Goal: Answer question/provide support

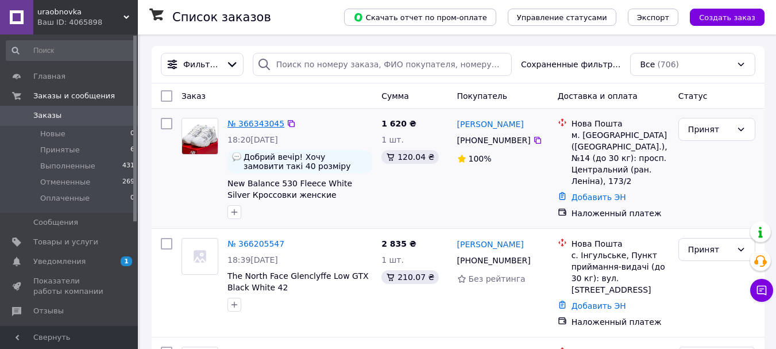
click at [267, 122] on link "№ 366343045" at bounding box center [255, 123] width 57 height 9
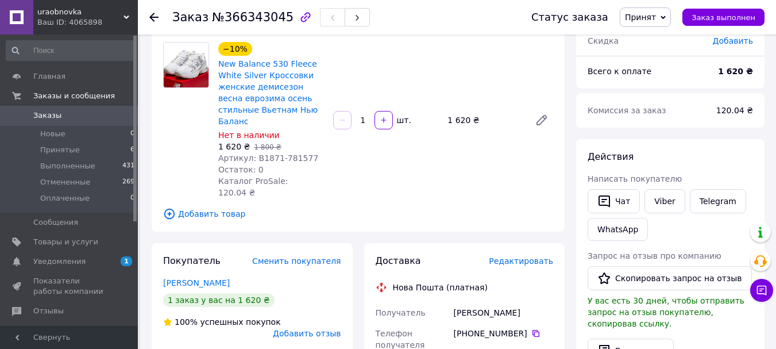
scroll to position [85, 0]
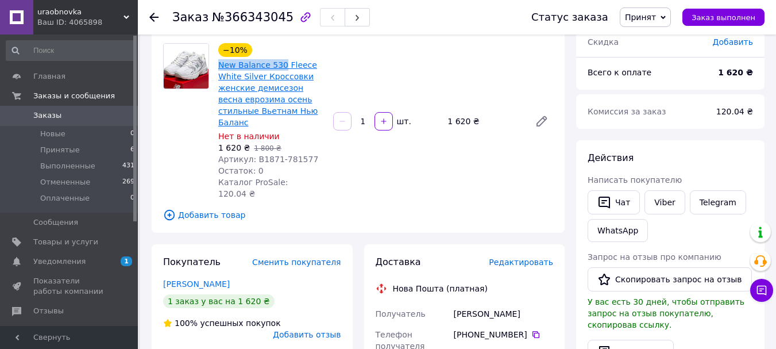
drag, startPoint x: 217, startPoint y: 64, endPoint x: 278, endPoint y: 70, distance: 61.2
click at [278, 70] on div "New Balance 530 Fleece White Silver Кроссовки женские демисезон весна еврозима …" at bounding box center [271, 93] width 108 height 71
copy link "New Balance 530"
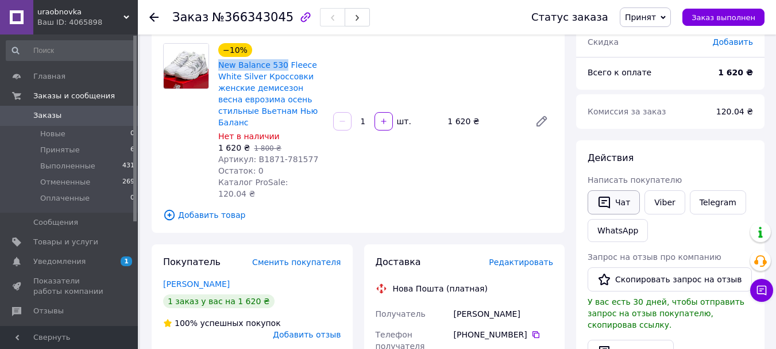
click at [622, 204] on button "Чат" at bounding box center [614, 202] width 52 height 24
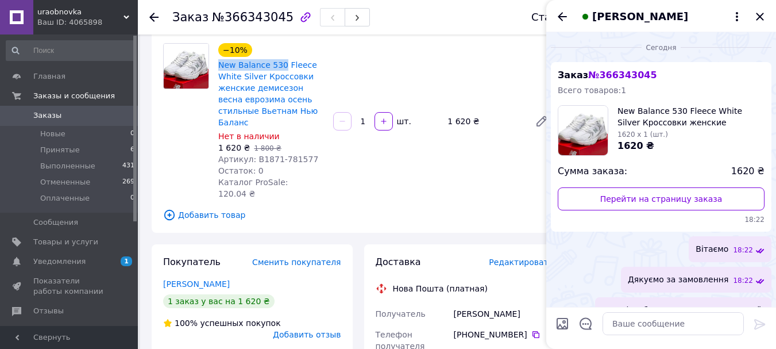
scroll to position [261, 0]
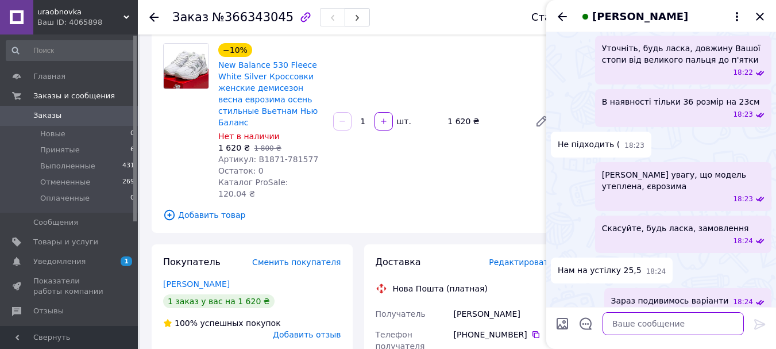
click at [630, 318] on textarea at bounding box center [673, 323] width 141 height 23
click at [564, 325] on input "Загрузить файлы" at bounding box center [563, 324] width 14 height 14
type input "C:\fakepath\Screenshot_2.png"
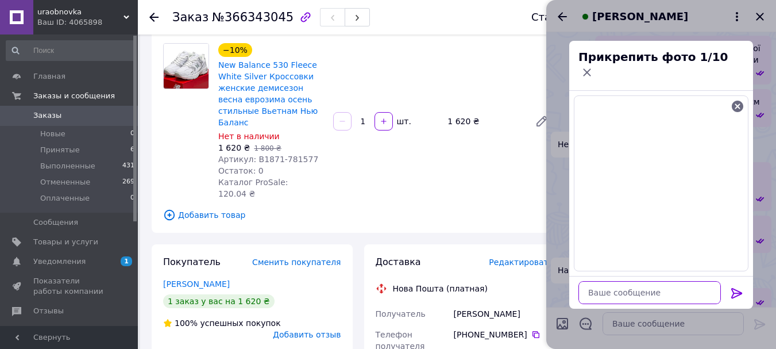
click at [615, 281] on textarea at bounding box center [649, 292] width 142 height 23
paste textarea "New Balance 530 Beige"
type textarea "New Balance 530 Beige"
click at [739, 286] on icon at bounding box center [737, 293] width 14 height 14
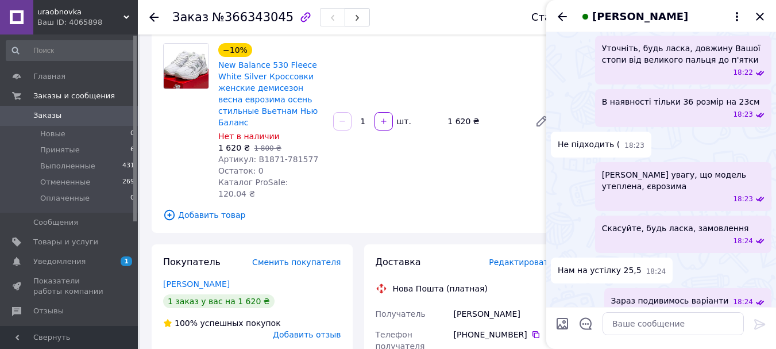
scroll to position [367, 0]
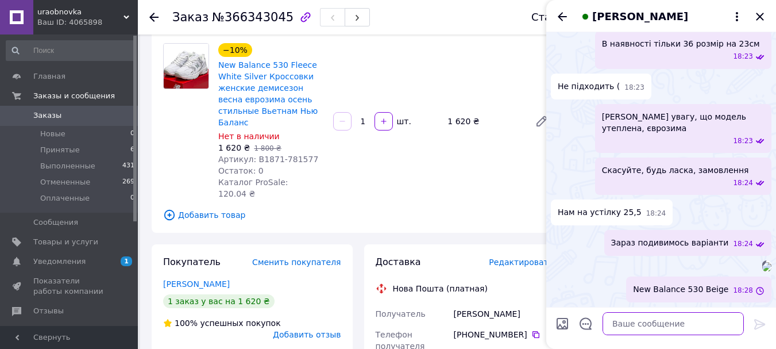
click at [621, 326] on textarea at bounding box center [673, 323] width 141 height 23
type textarea "[PERSON_NAME]"
type textarea "Є такий варіант"
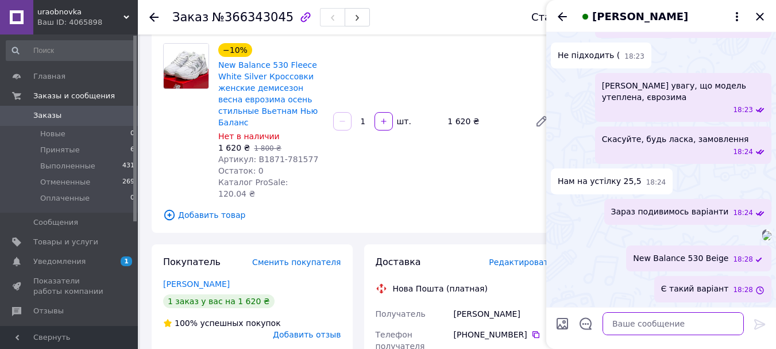
scroll to position [499, 0]
type textarea "26см 1620грн"
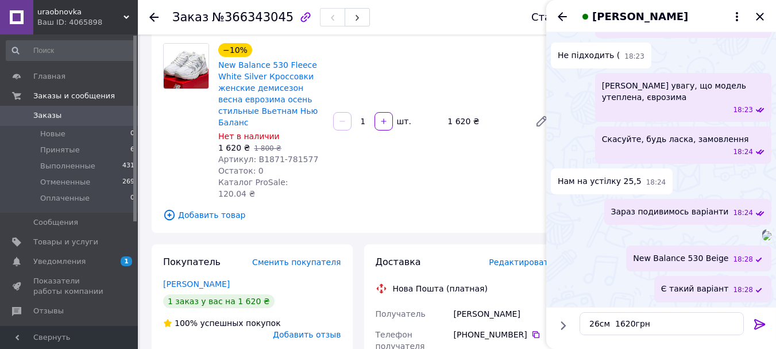
click at [758, 321] on icon at bounding box center [759, 324] width 11 height 10
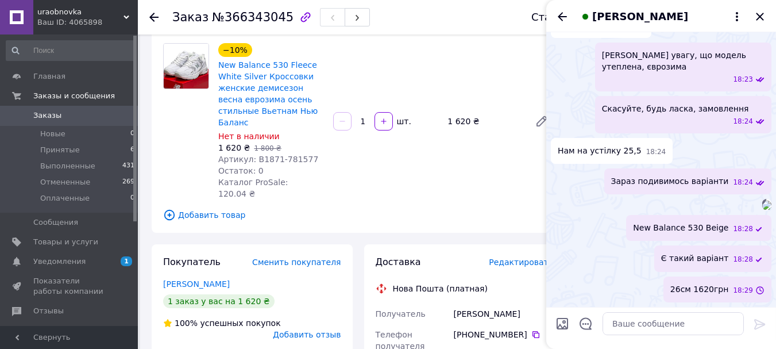
scroll to position [530, 0]
click at [634, 325] on textarea at bounding box center [673, 323] width 141 height 23
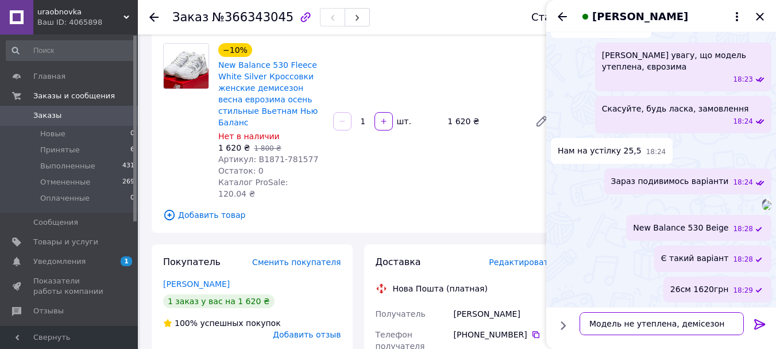
type textarea "Модель не утеплена, демісезон"
click at [763, 319] on icon at bounding box center [760, 324] width 14 height 14
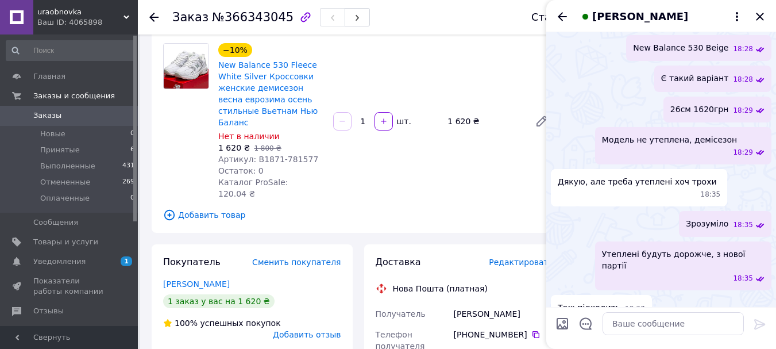
scroll to position [724, 0]
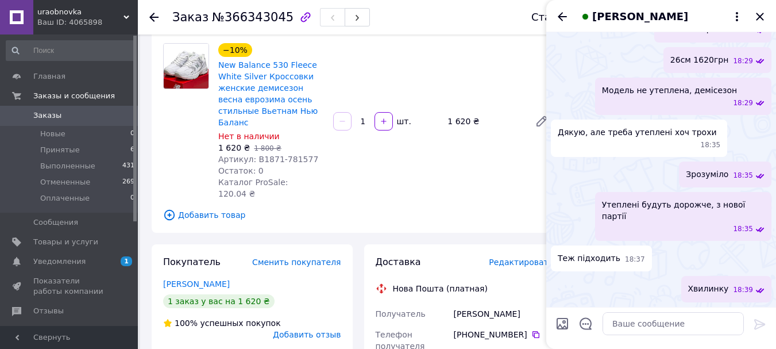
click at [562, 320] on input "Загрузить файлы" at bounding box center [563, 324] width 14 height 14
type input "C:\fakepath\Screenshot_3.png"
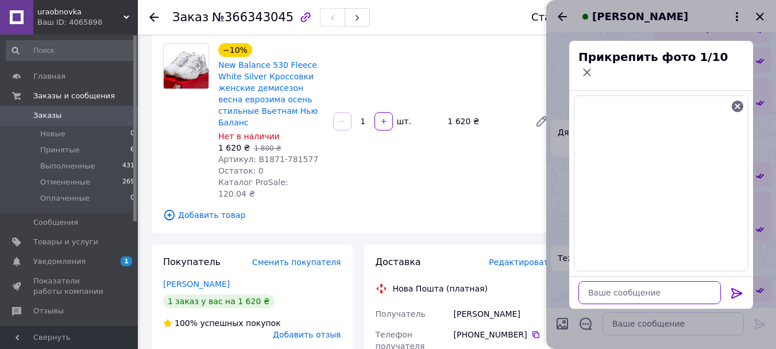
click at [599, 290] on textarea at bounding box center [649, 292] width 142 height 23
paste textarea "New Balance 9060 Cordura GTX Light Grey Beige"
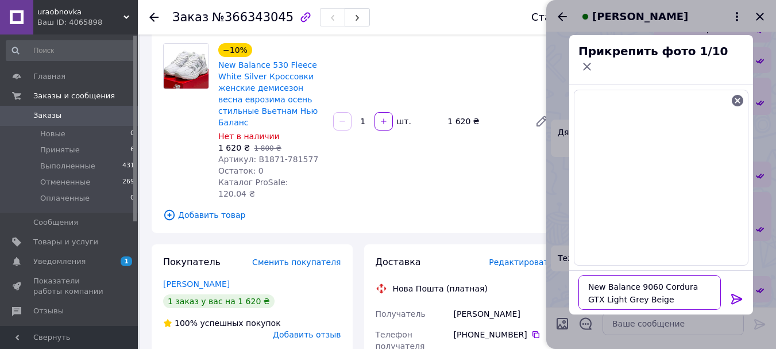
type textarea "New Balance 9060 Cordura GTX Light Grey Beige"
click at [734, 292] on icon at bounding box center [737, 299] width 14 height 14
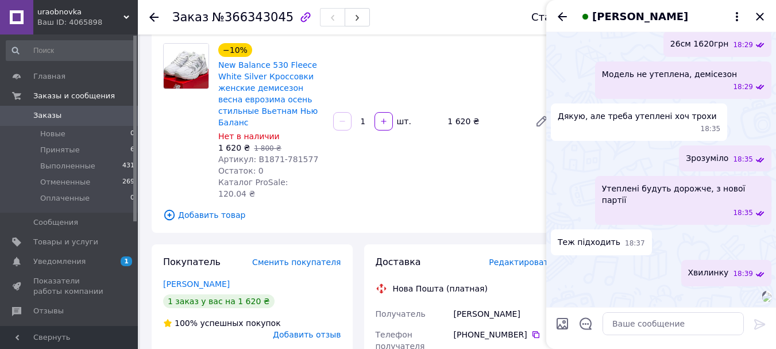
scroll to position [830, 0]
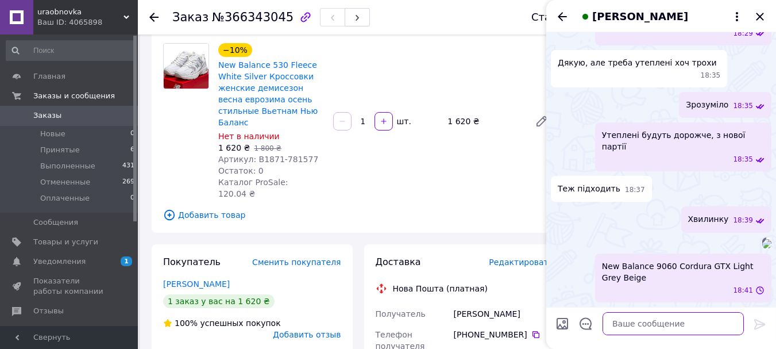
click at [627, 329] on textarea at bounding box center [673, 323] width 141 height 23
type textarea "Єврозима 26см 2835грн"
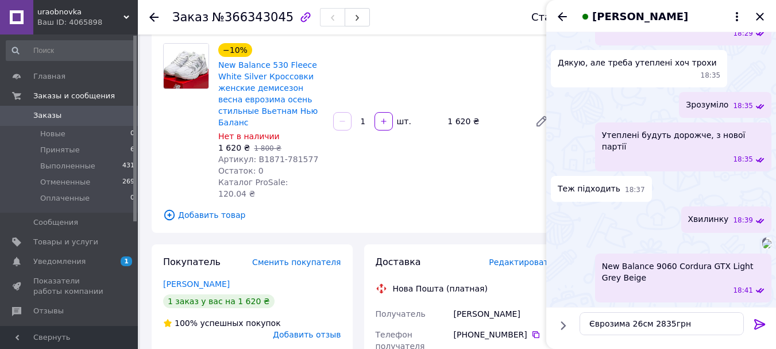
click at [759, 323] on icon at bounding box center [759, 324] width 11 height 10
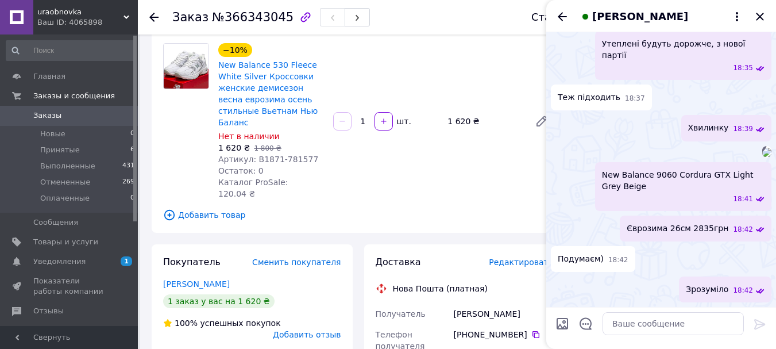
scroll to position [1047, 0]
click at [560, 321] on input "Загрузить файлы" at bounding box center [563, 324] width 14 height 14
type input "C:\fakepath\Screenshot_4.png"
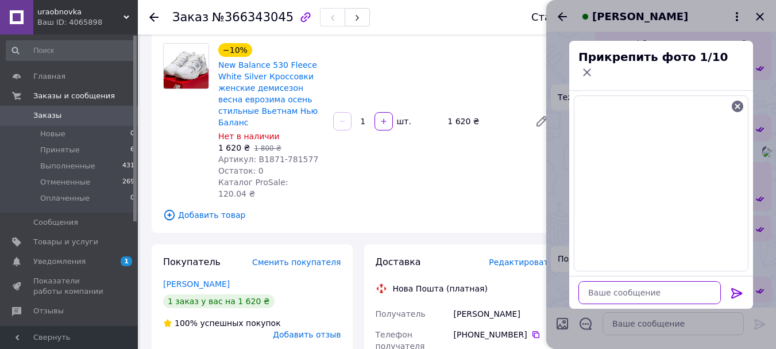
click at [585, 284] on textarea at bounding box center [649, 292] width 142 height 23
paste textarea "New Balance 2010 GTX [PERSON_NAME]"
type textarea "New Balance 2010 GTX [PERSON_NAME]"
click at [737, 288] on icon at bounding box center [736, 293] width 11 height 10
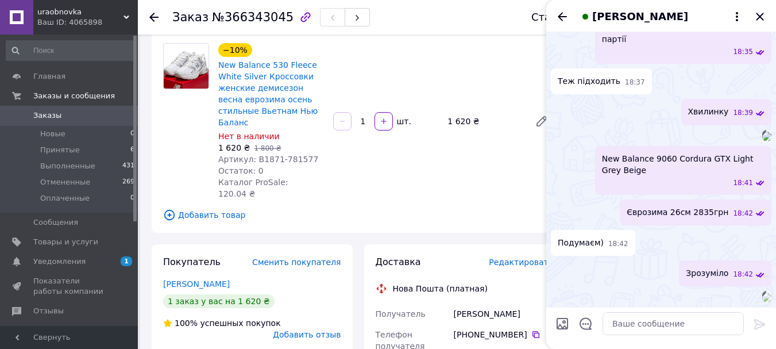
scroll to position [1152, 0]
click at [628, 322] on textarea at bounding box center [673, 323] width 141 height 23
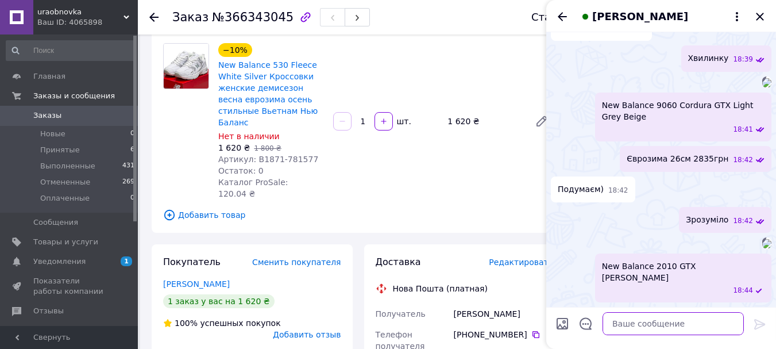
scroll to position [1254, 0]
type textarea "25,5см 2835грн"
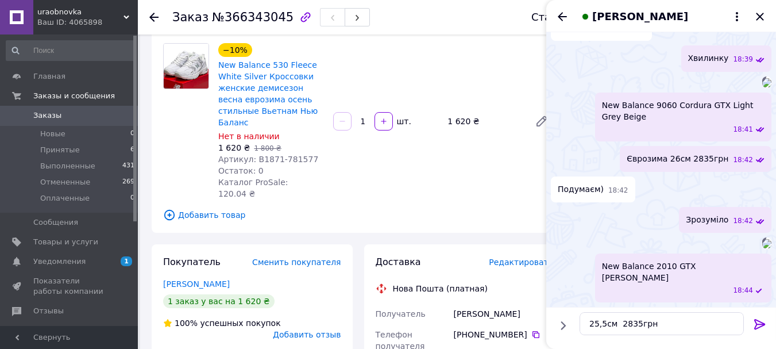
click at [758, 321] on icon at bounding box center [759, 324] width 11 height 10
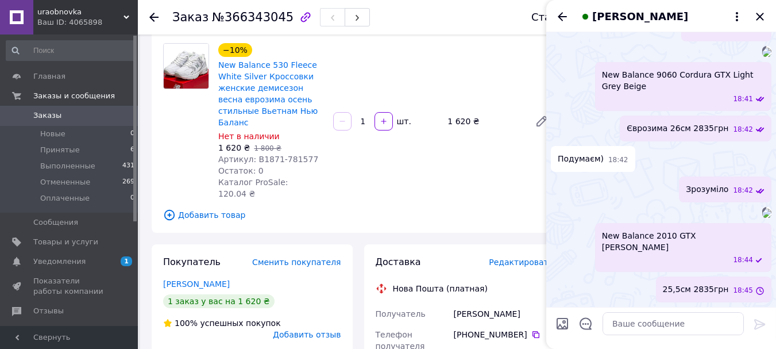
scroll to position [1285, 0]
click at [266, 155] on span "Артикул: B1871-781577" at bounding box center [268, 159] width 100 height 9
copy span "B1871"
